Goal: Navigation & Orientation: Go to known website

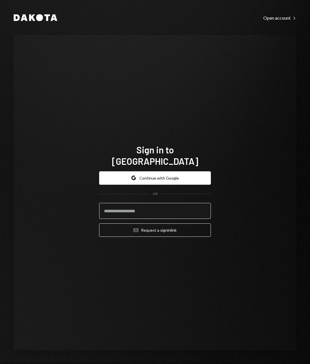
click at [170, 212] on input "email" at bounding box center [155, 211] width 112 height 16
type input "**********"
click at [99, 223] on button "Email Request a sign in link" at bounding box center [155, 229] width 112 height 13
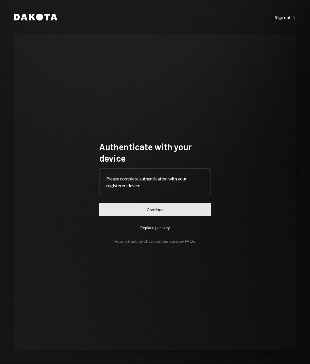
click at [170, 207] on button "Continue" at bounding box center [155, 209] width 112 height 13
